Goal: Find specific page/section: Find specific page/section

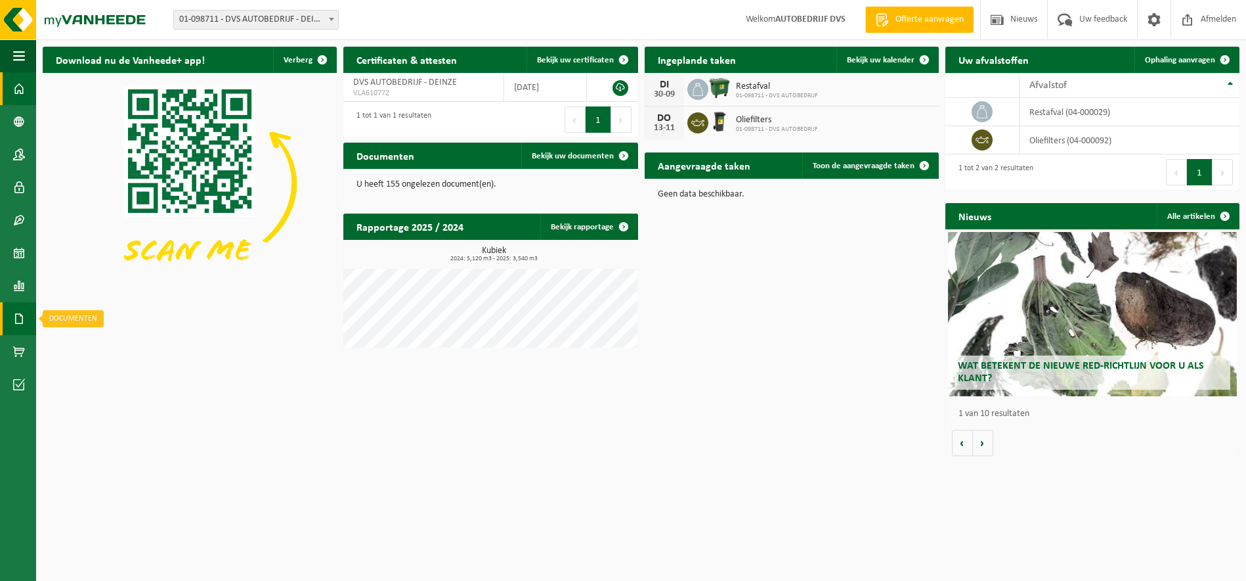
click at [22, 320] on span at bounding box center [19, 318] width 12 height 33
click at [81, 320] on span "Facturen" at bounding box center [93, 318] width 35 height 25
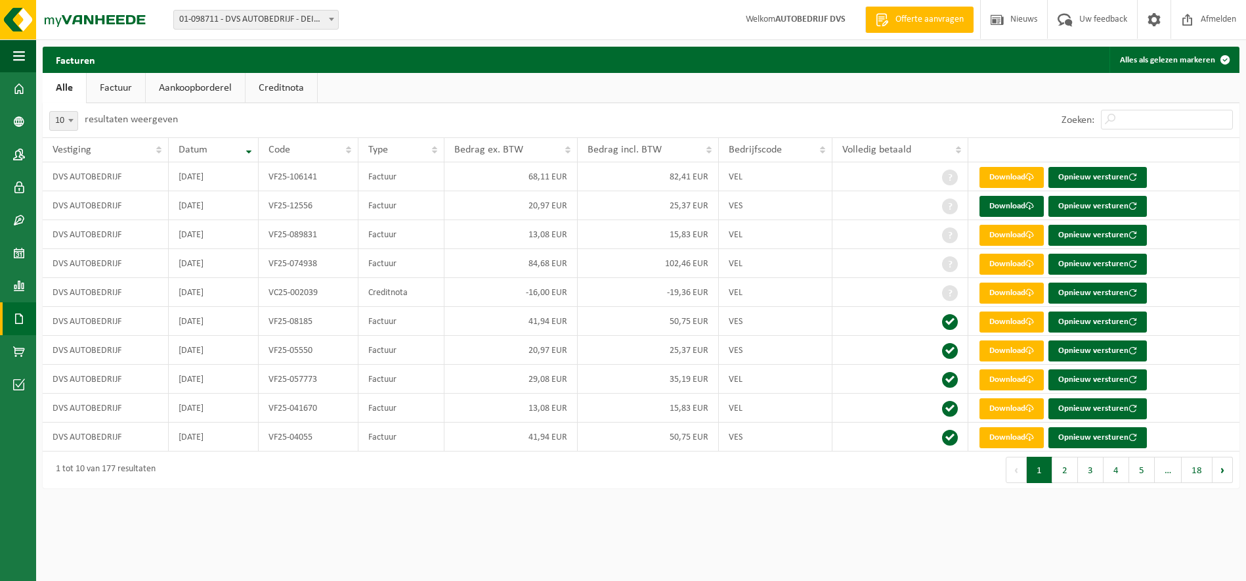
click at [113, 87] on link "Factuur" at bounding box center [116, 88] width 58 height 30
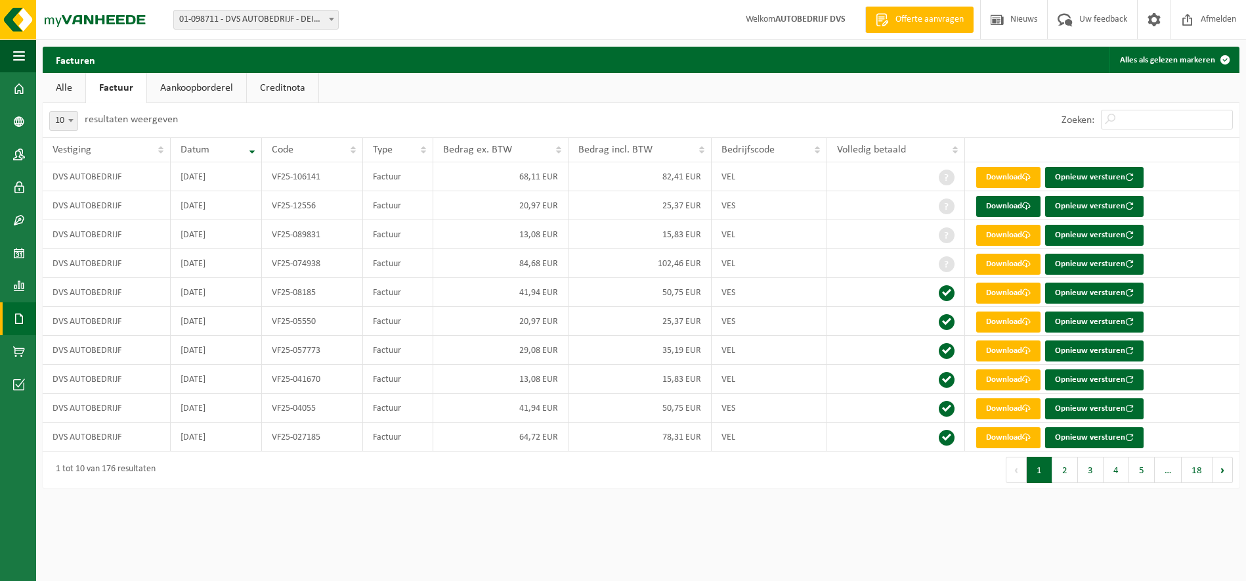
click at [202, 92] on link "Aankoopborderel" at bounding box center [196, 88] width 99 height 30
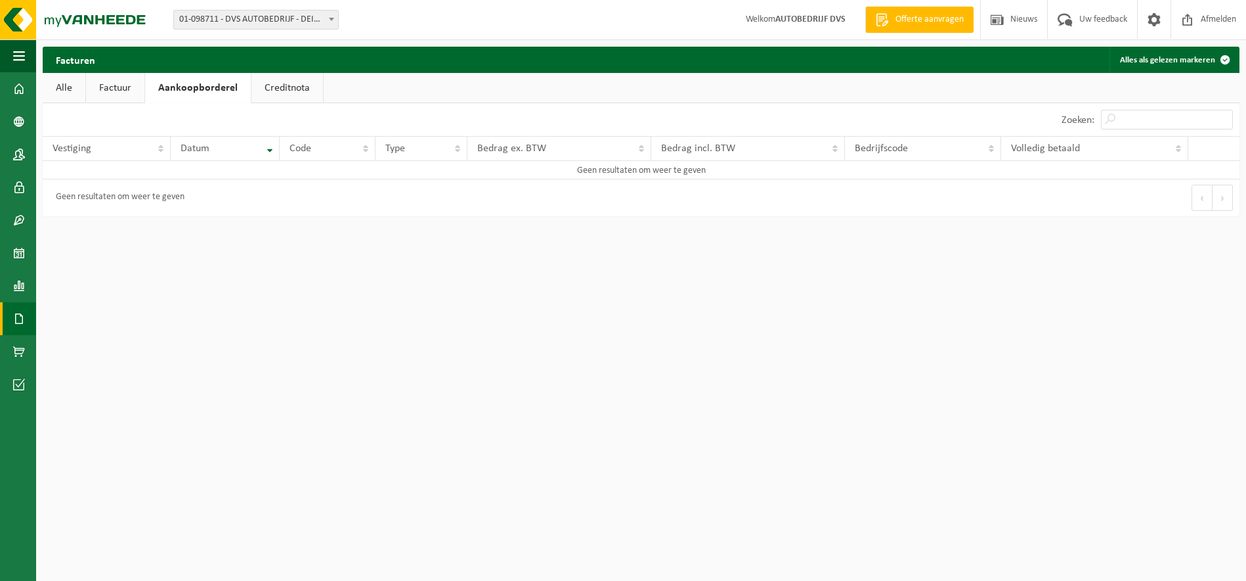
click at [276, 92] on link "Creditnota" at bounding box center [288, 88] width 72 height 30
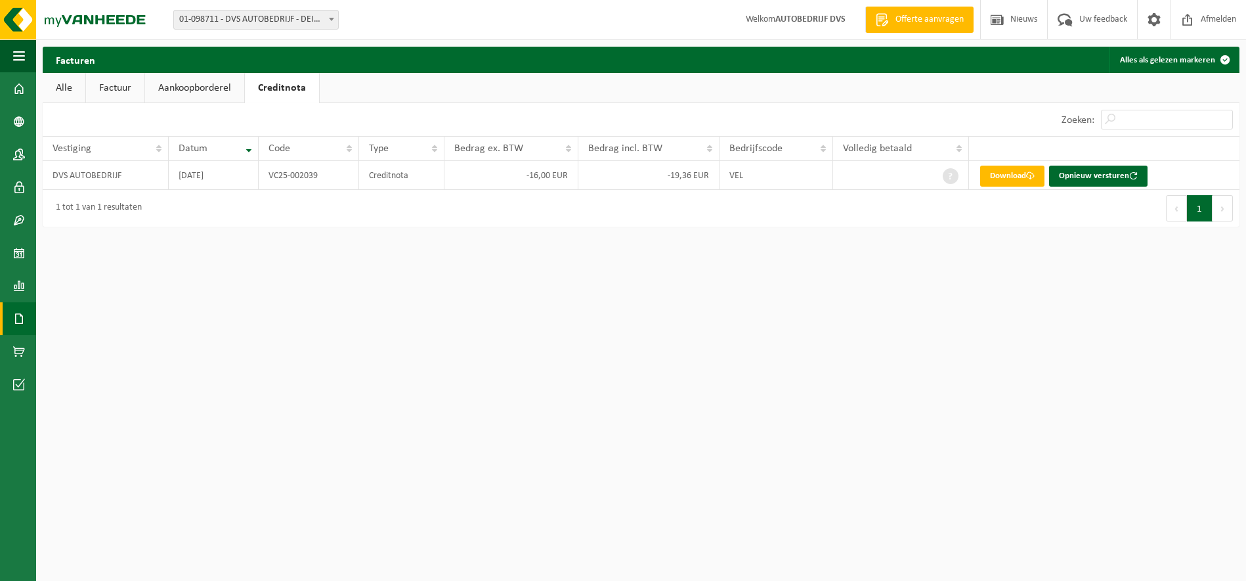
click at [211, 87] on link "Aankoopborderel" at bounding box center [194, 88] width 99 height 30
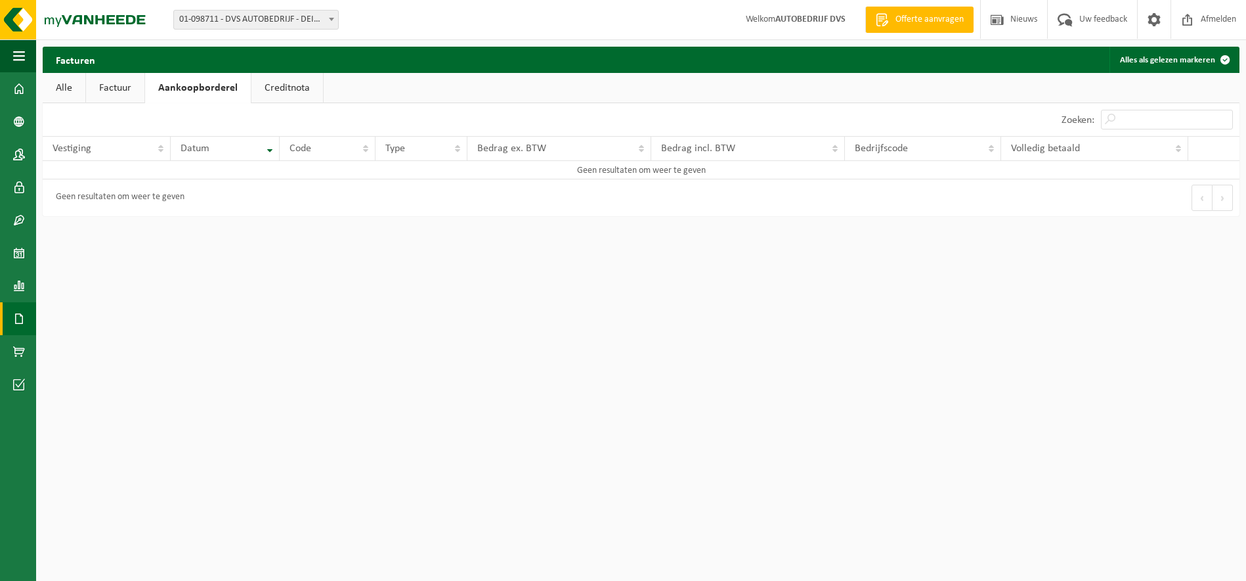
click at [110, 88] on link "Factuur" at bounding box center [115, 88] width 58 height 30
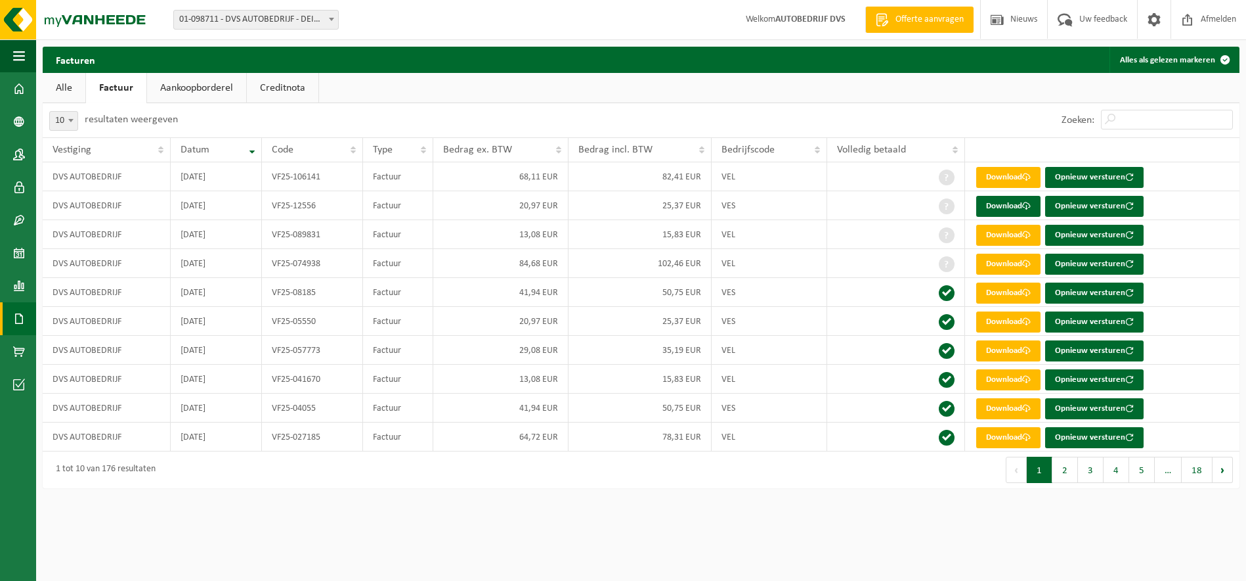
click at [60, 83] on link "Alle" at bounding box center [64, 88] width 43 height 30
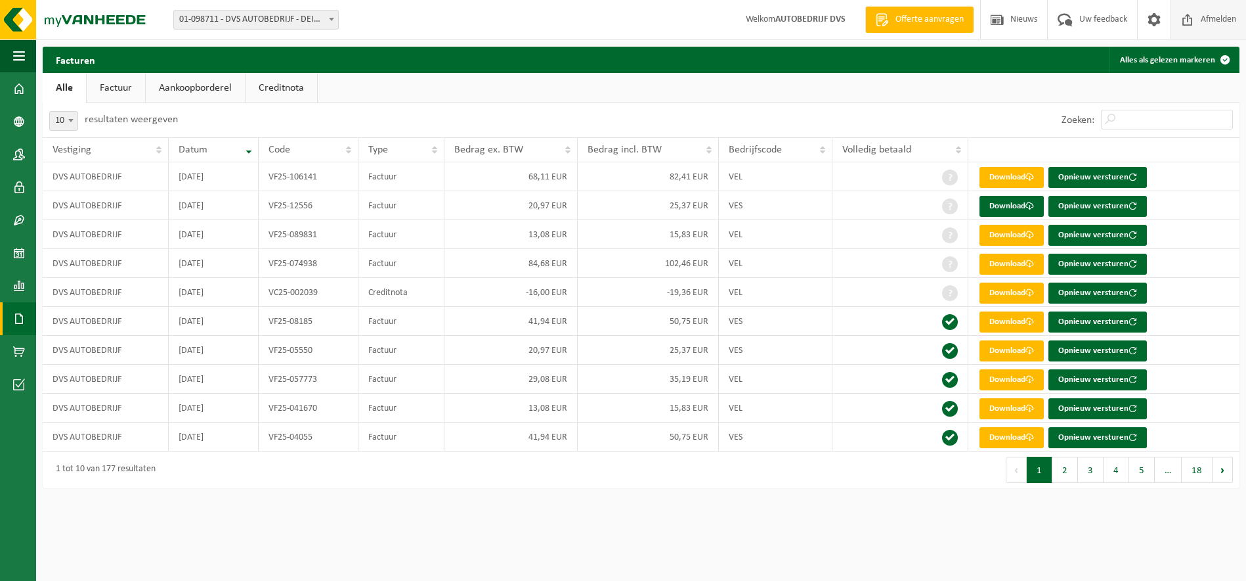
click at [1196, 16] on span at bounding box center [1188, 19] width 20 height 39
